Goal: Transaction & Acquisition: Obtain resource

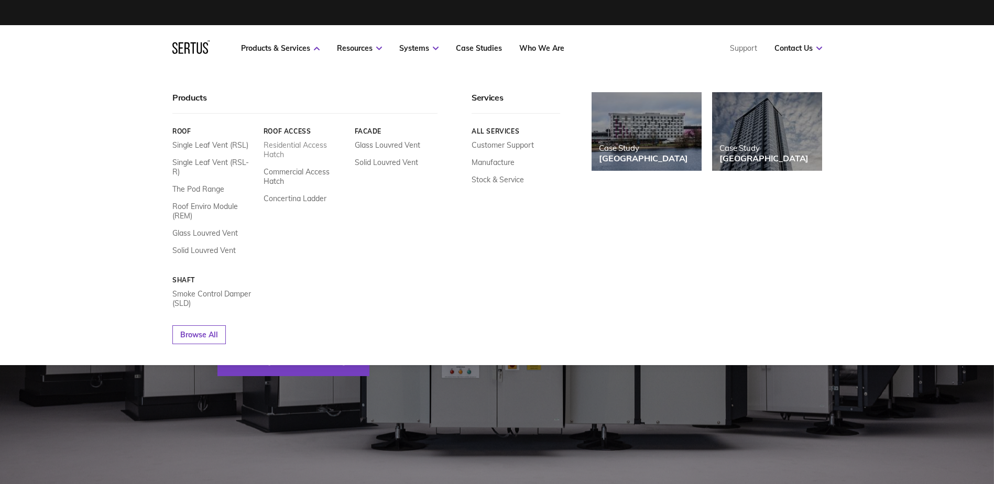
click at [308, 143] on link "Residential Access Hatch" at bounding box center [304, 149] width 83 height 19
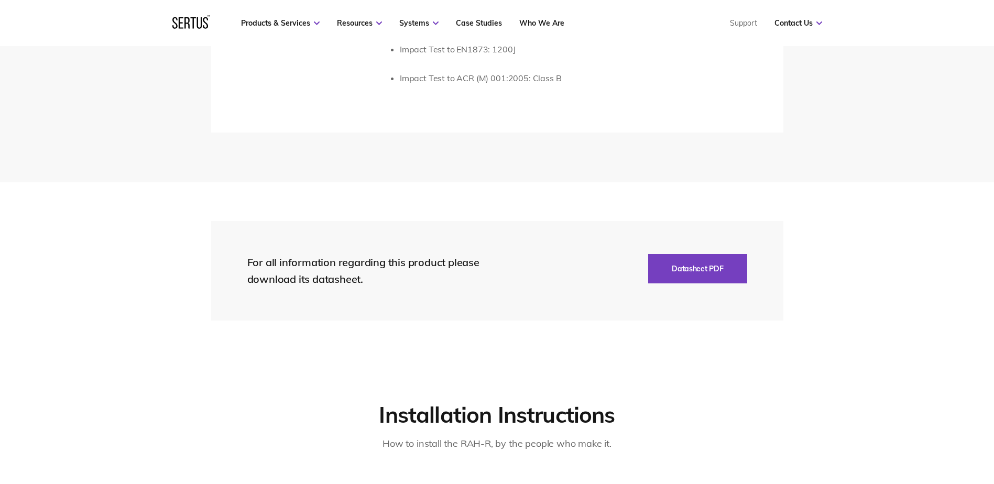
scroll to position [2043, 0]
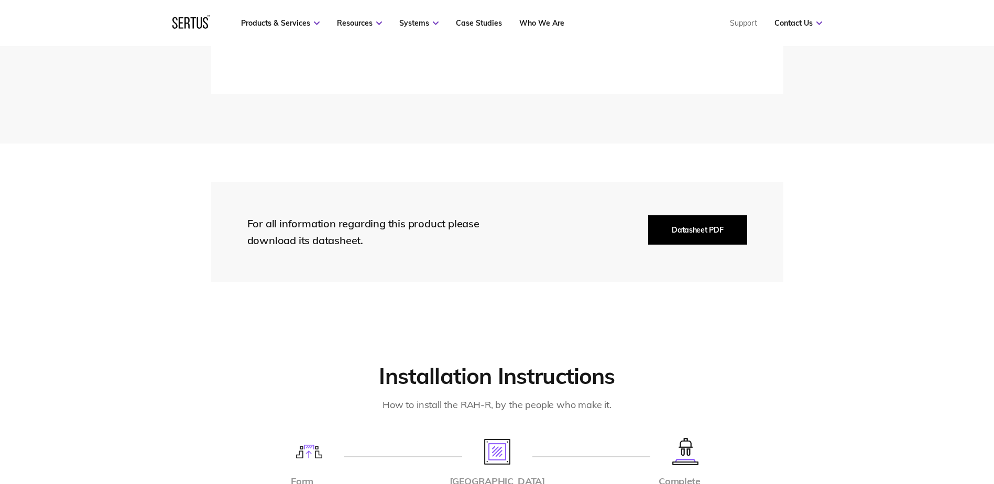
click at [692, 215] on button "Datasheet PDF" at bounding box center [697, 229] width 99 height 29
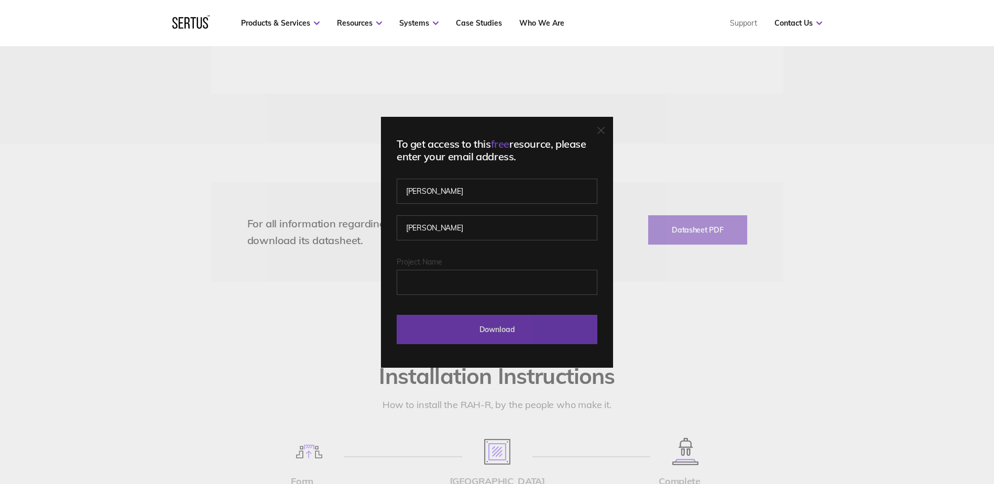
click at [524, 324] on input "Download" at bounding box center [497, 329] width 201 height 29
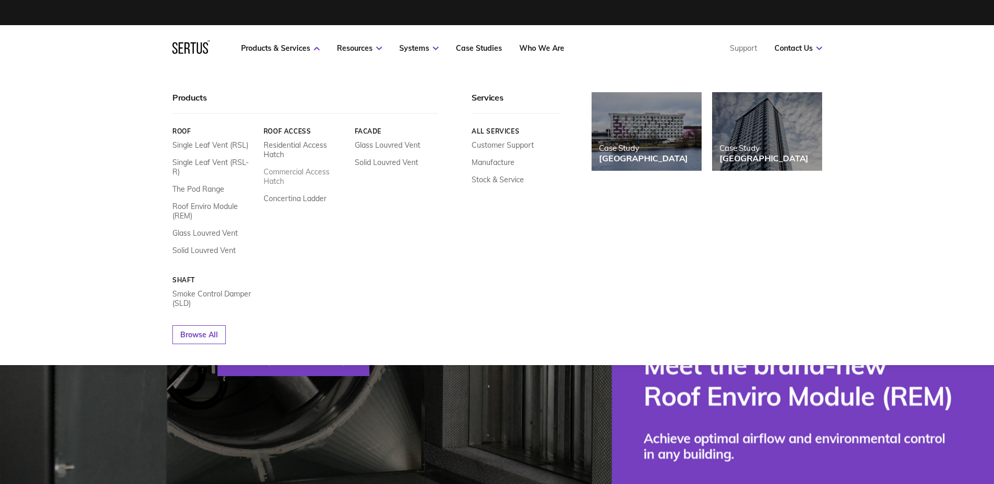
click at [289, 171] on link "Commercial Access Hatch" at bounding box center [304, 176] width 83 height 19
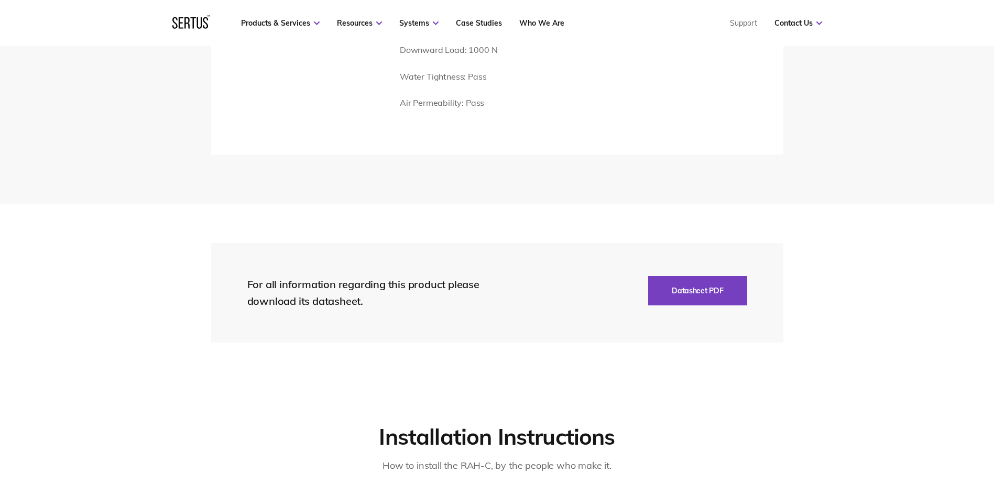
scroll to position [1781, 0]
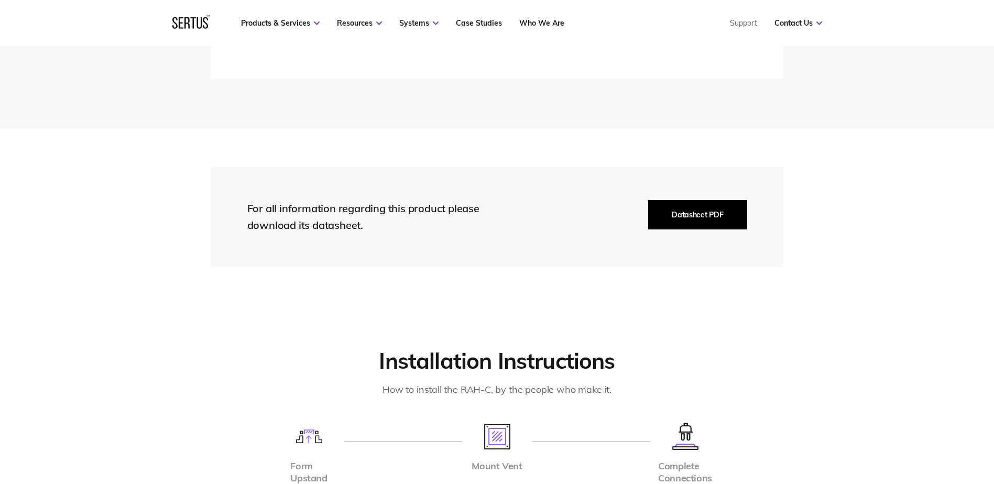
click at [697, 212] on button "Datasheet PDF" at bounding box center [697, 214] width 99 height 29
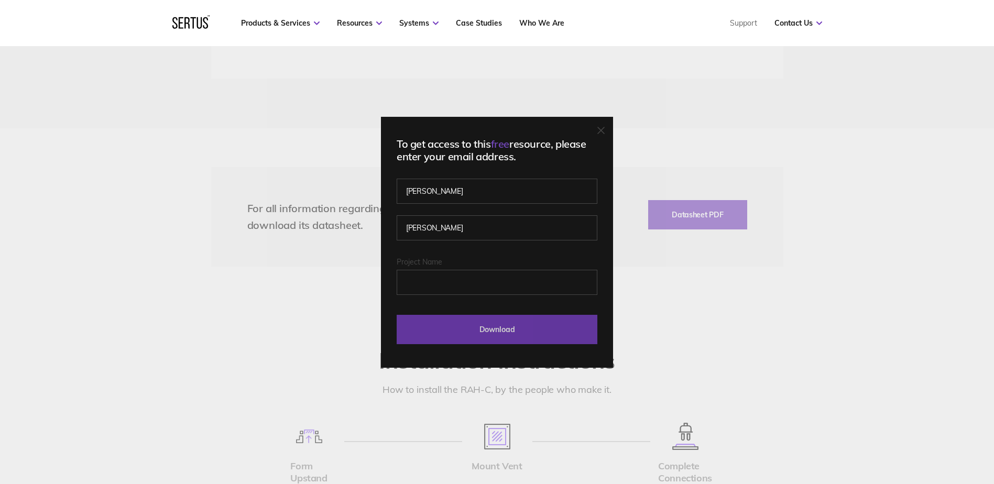
click at [533, 323] on input "Download" at bounding box center [497, 329] width 201 height 29
